Goal: Download file/media

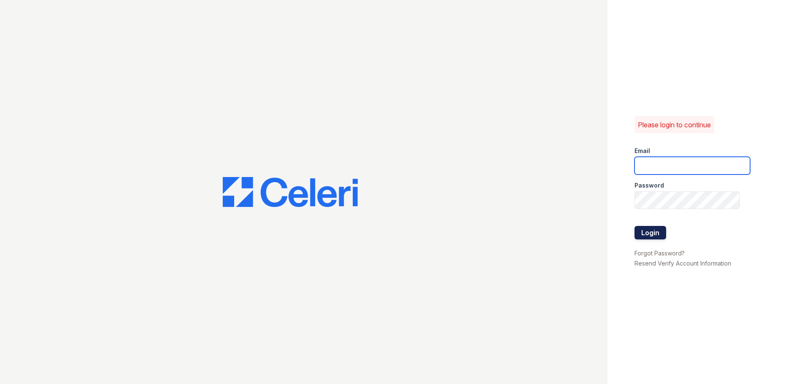
type input "[EMAIL_ADDRESS][DOMAIN_NAME]"
click at [655, 229] on button "Login" at bounding box center [650, 232] width 32 height 13
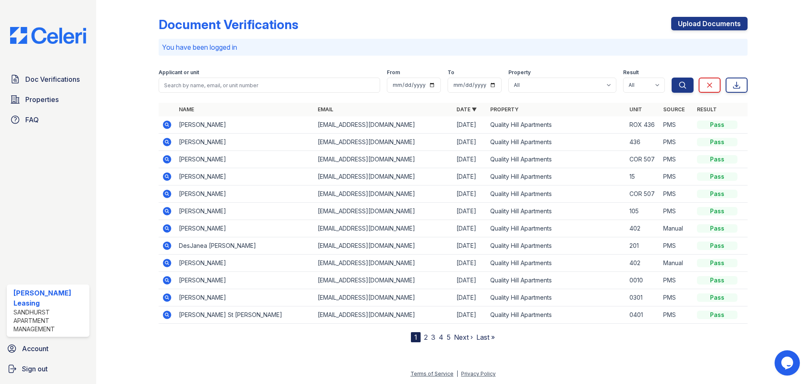
click at [169, 279] on icon at bounding box center [167, 280] width 8 height 8
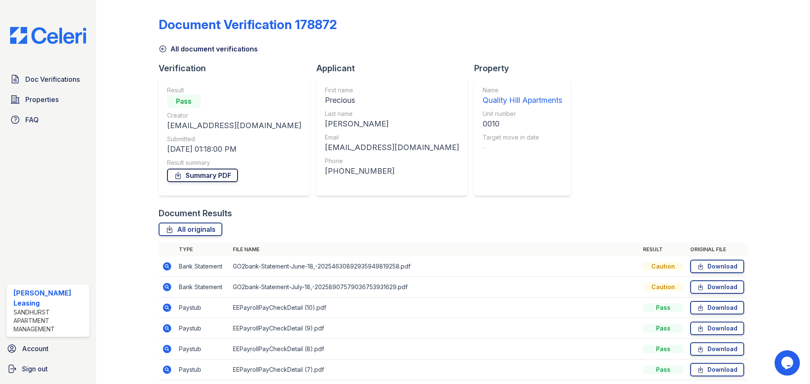
click at [193, 175] on link "Summary PDF" at bounding box center [202, 175] width 71 height 13
click at [164, 46] on icon at bounding box center [163, 49] width 8 height 8
